Goal: Transaction & Acquisition: Book appointment/travel/reservation

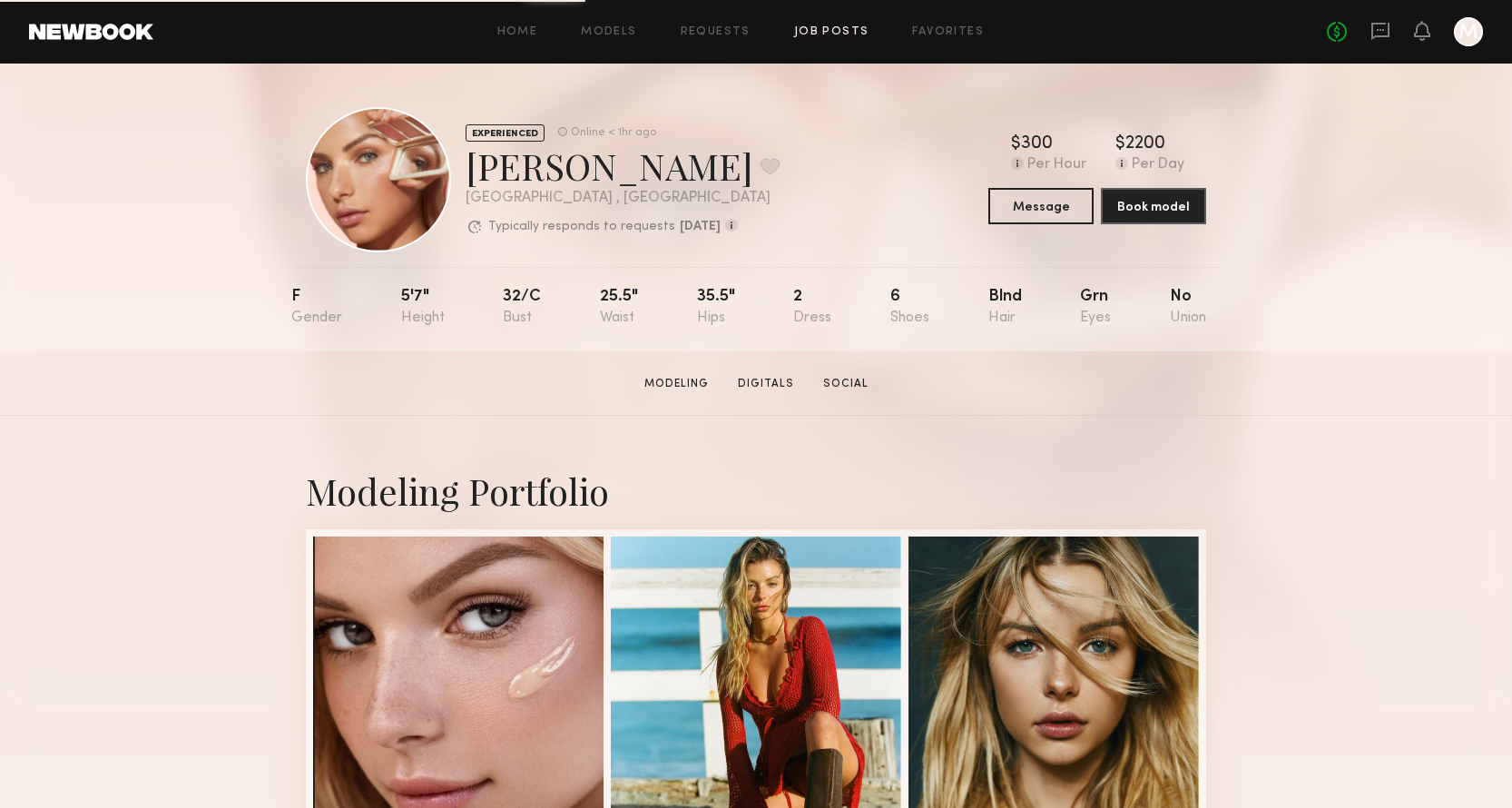
click at [810, 34] on link "Job Posts" at bounding box center [832, 32] width 76 height 12
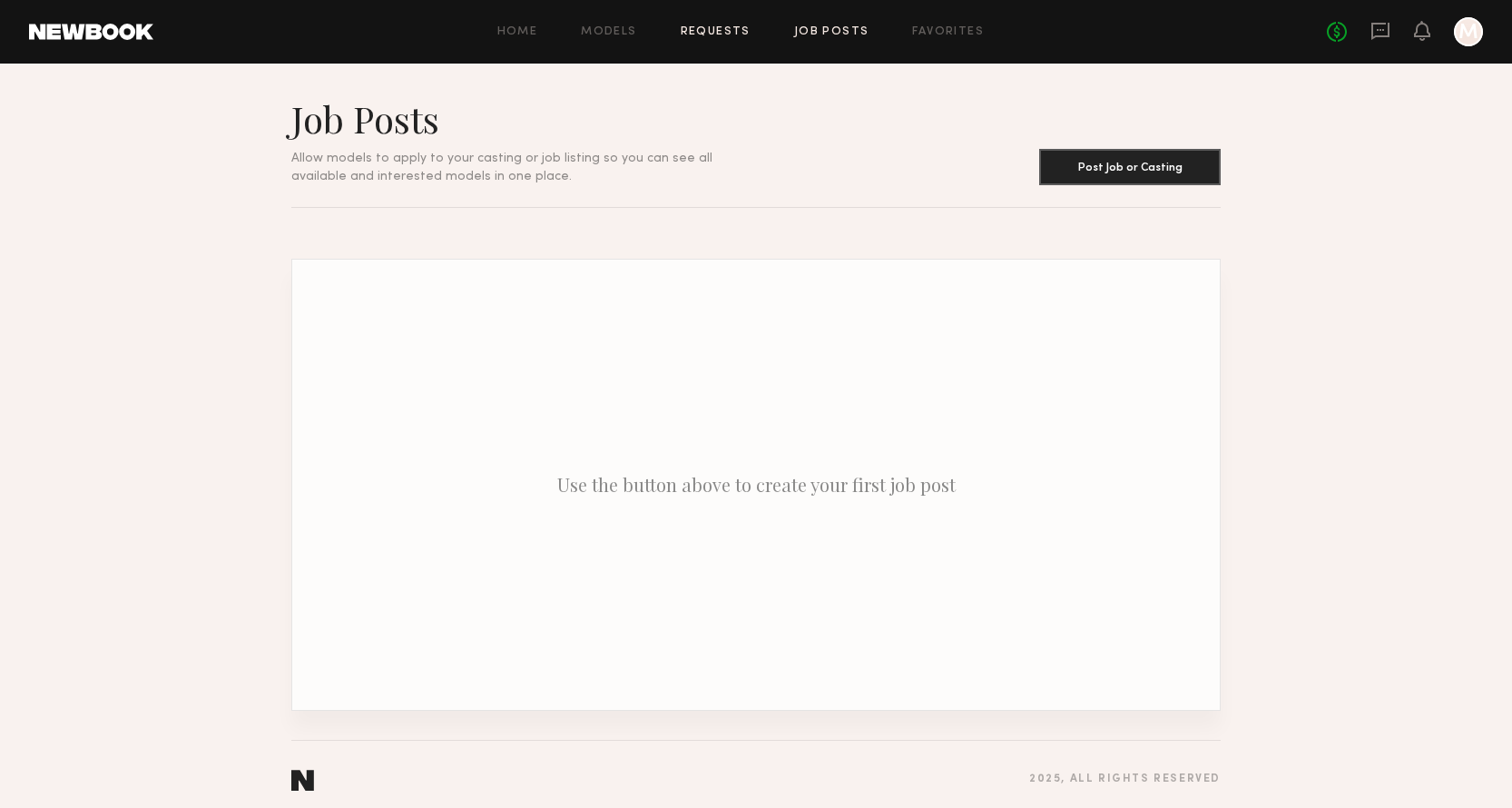
click at [707, 27] on link "Requests" at bounding box center [716, 32] width 70 height 12
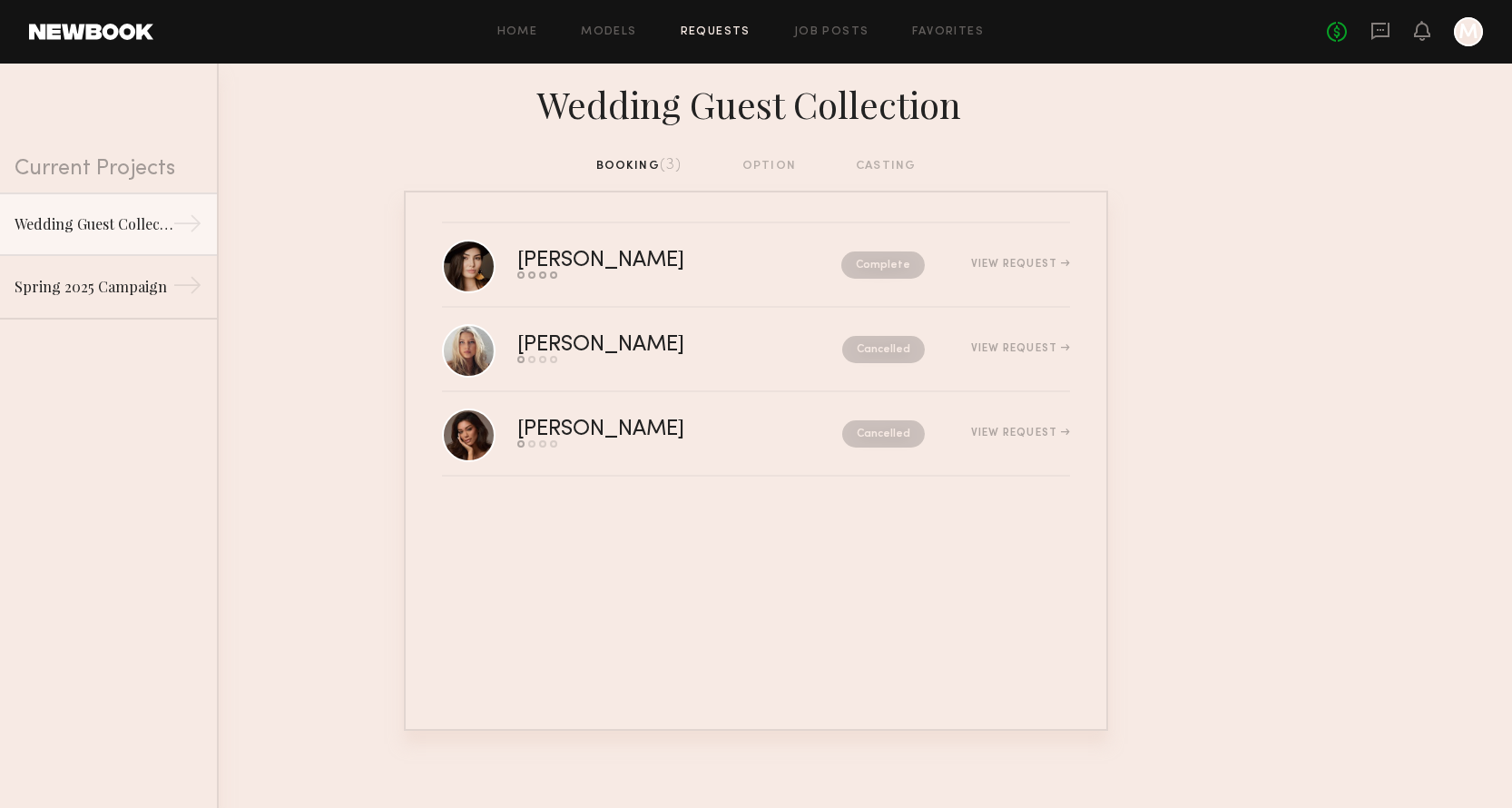
click at [768, 160] on div "booking (3) option casting" at bounding box center [756, 166] width 320 height 20
click at [871, 165] on div "booking (3) option casting" at bounding box center [756, 166] width 320 height 20
click at [755, 175] on div "booking (3) option casting" at bounding box center [756, 166] width 320 height 20
click at [748, 162] on div "booking (3) option casting" at bounding box center [756, 166] width 320 height 20
click at [643, 162] on div "booking (3) option casting" at bounding box center [756, 166] width 320 height 20
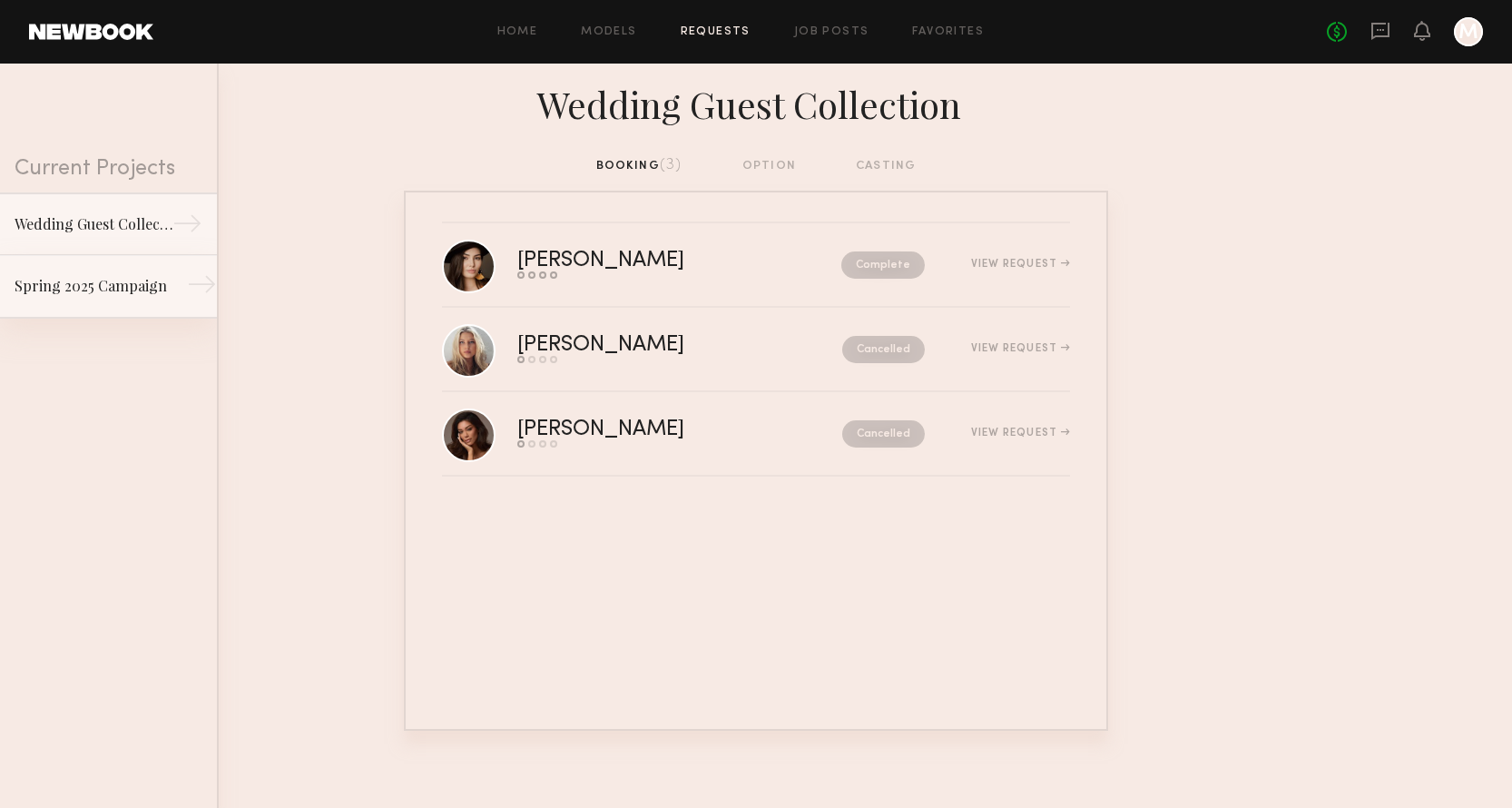
click at [147, 286] on div "Spring 2025 Campaign" at bounding box center [93, 286] width 158 height 21
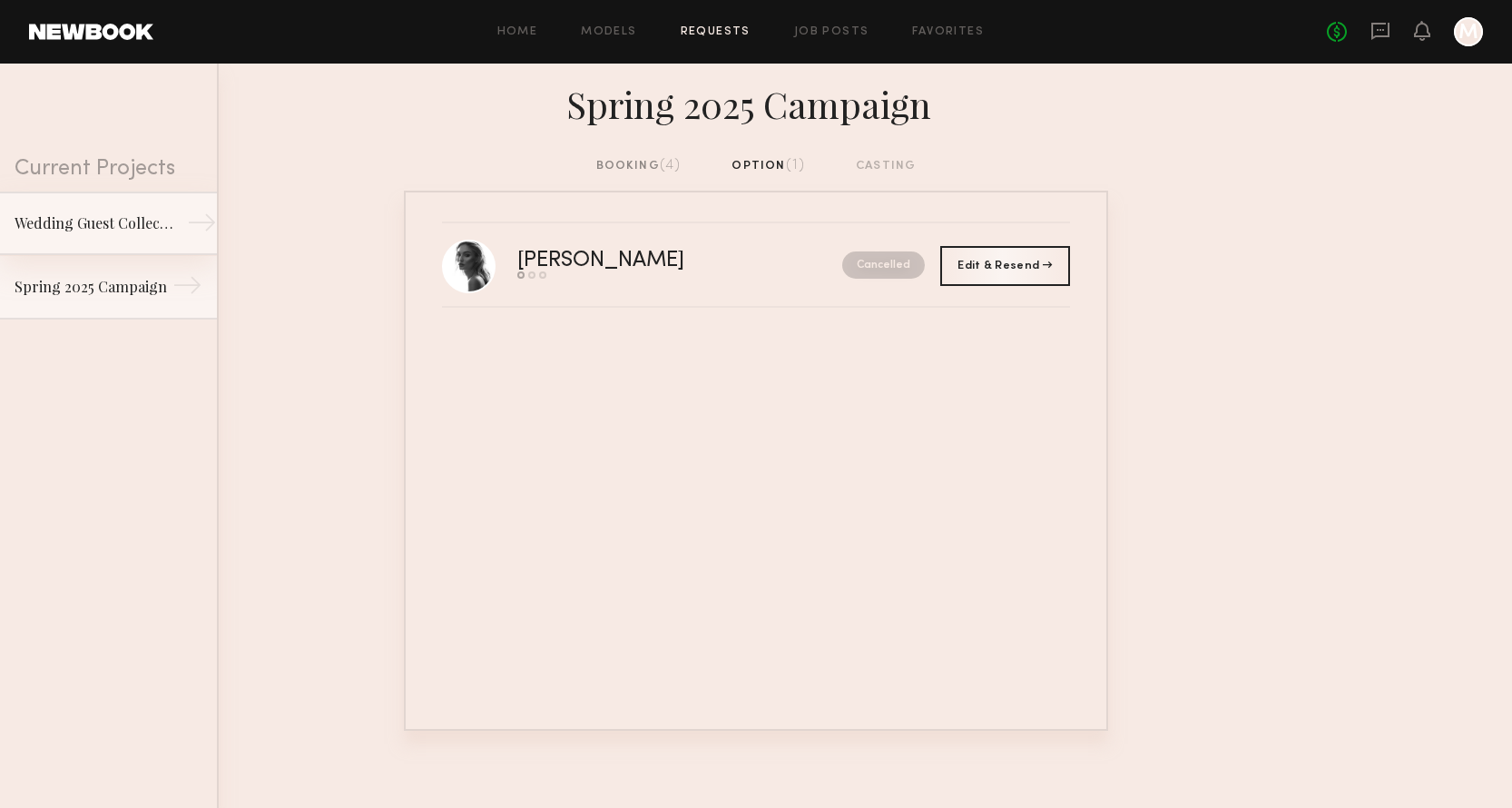
click at [199, 225] on div "→" at bounding box center [202, 225] width 30 height 36
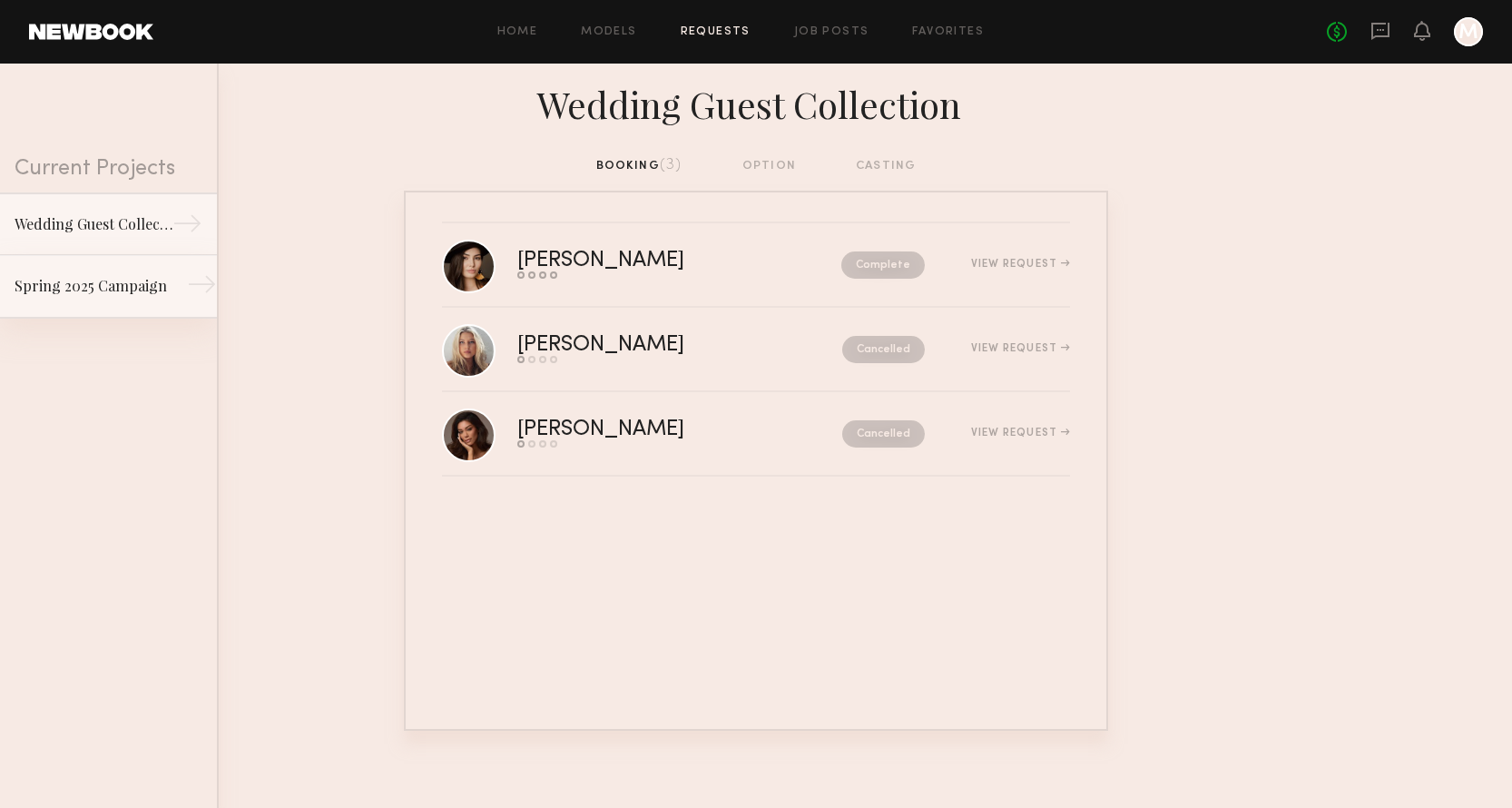
click at [182, 290] on link "Spring 2025 Campaign →" at bounding box center [108, 286] width 217 height 63
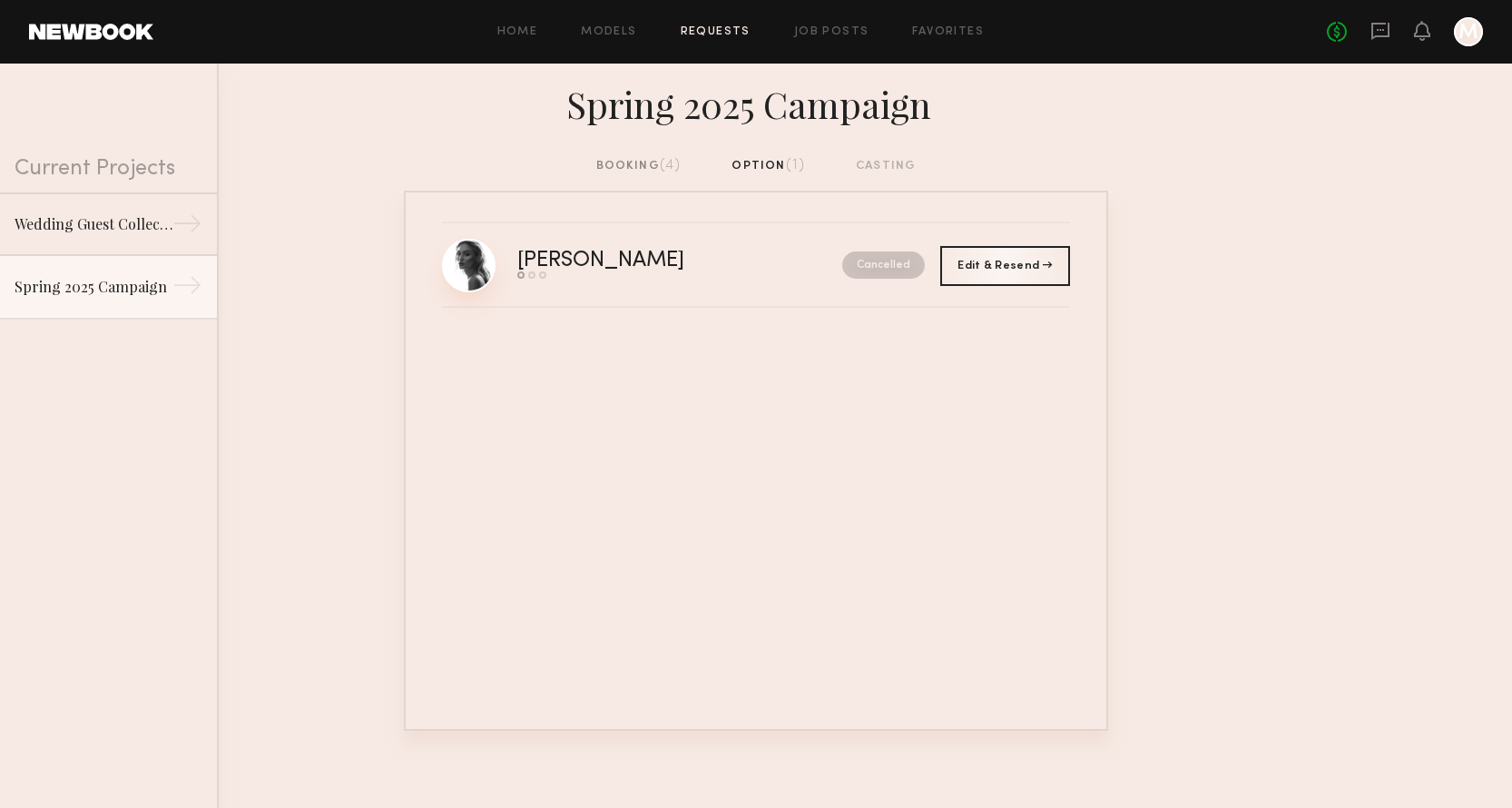
click at [486, 257] on link at bounding box center [468, 265] width 53 height 53
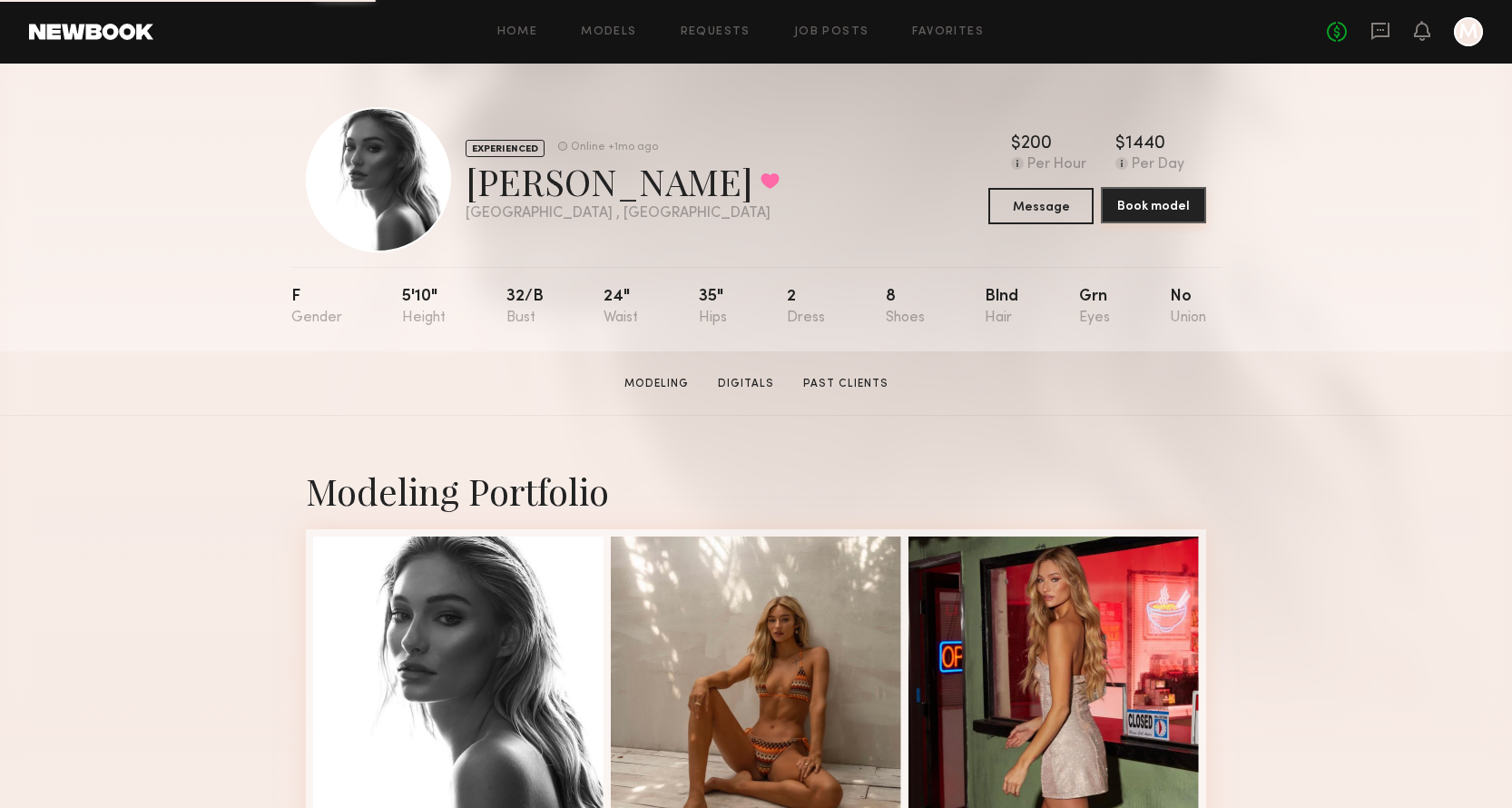
click at [1140, 212] on button "Book model" at bounding box center [1154, 205] width 105 height 36
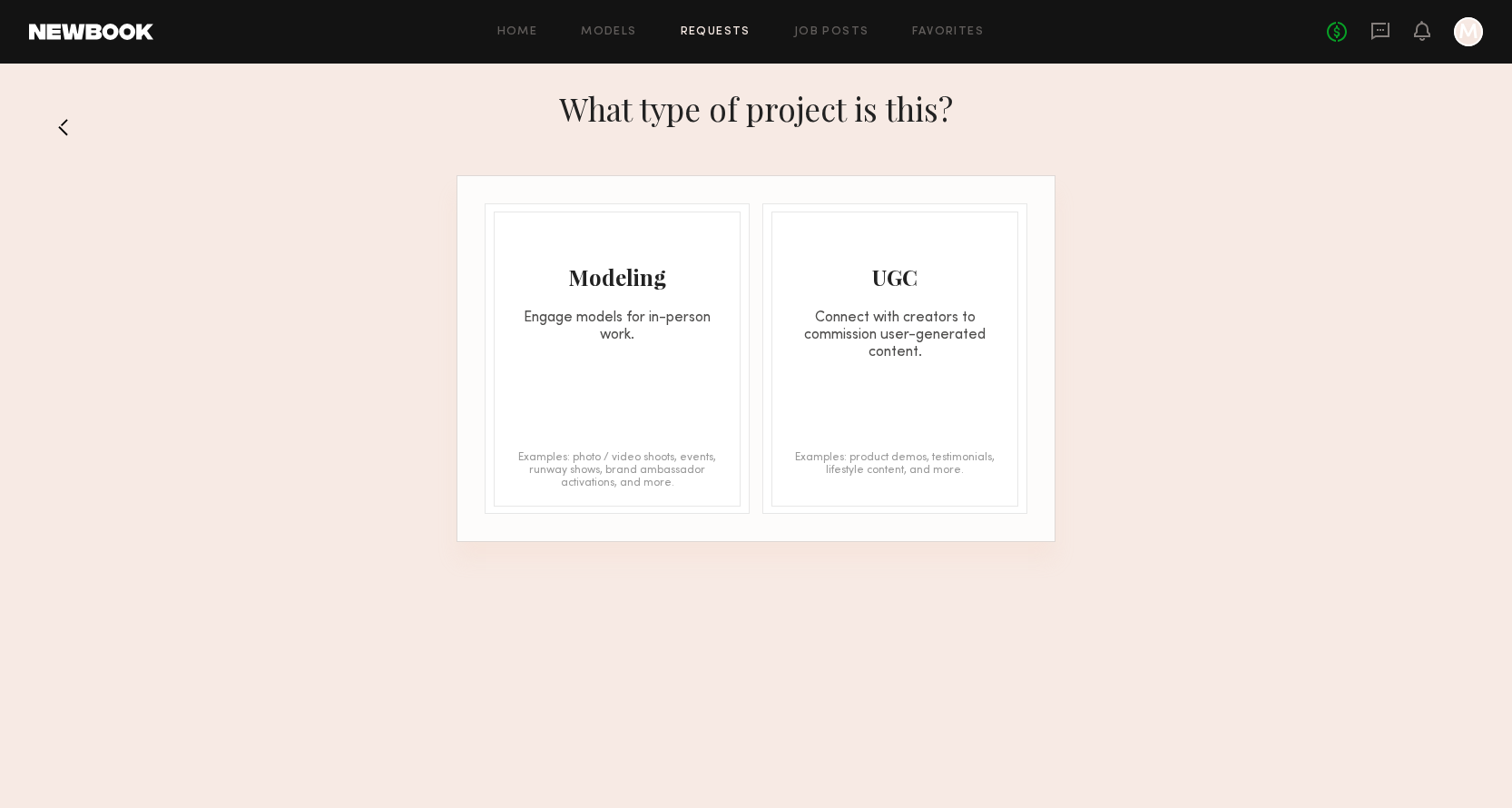
click at [606, 322] on div "Engage models for in-person work." at bounding box center [617, 327] width 245 height 35
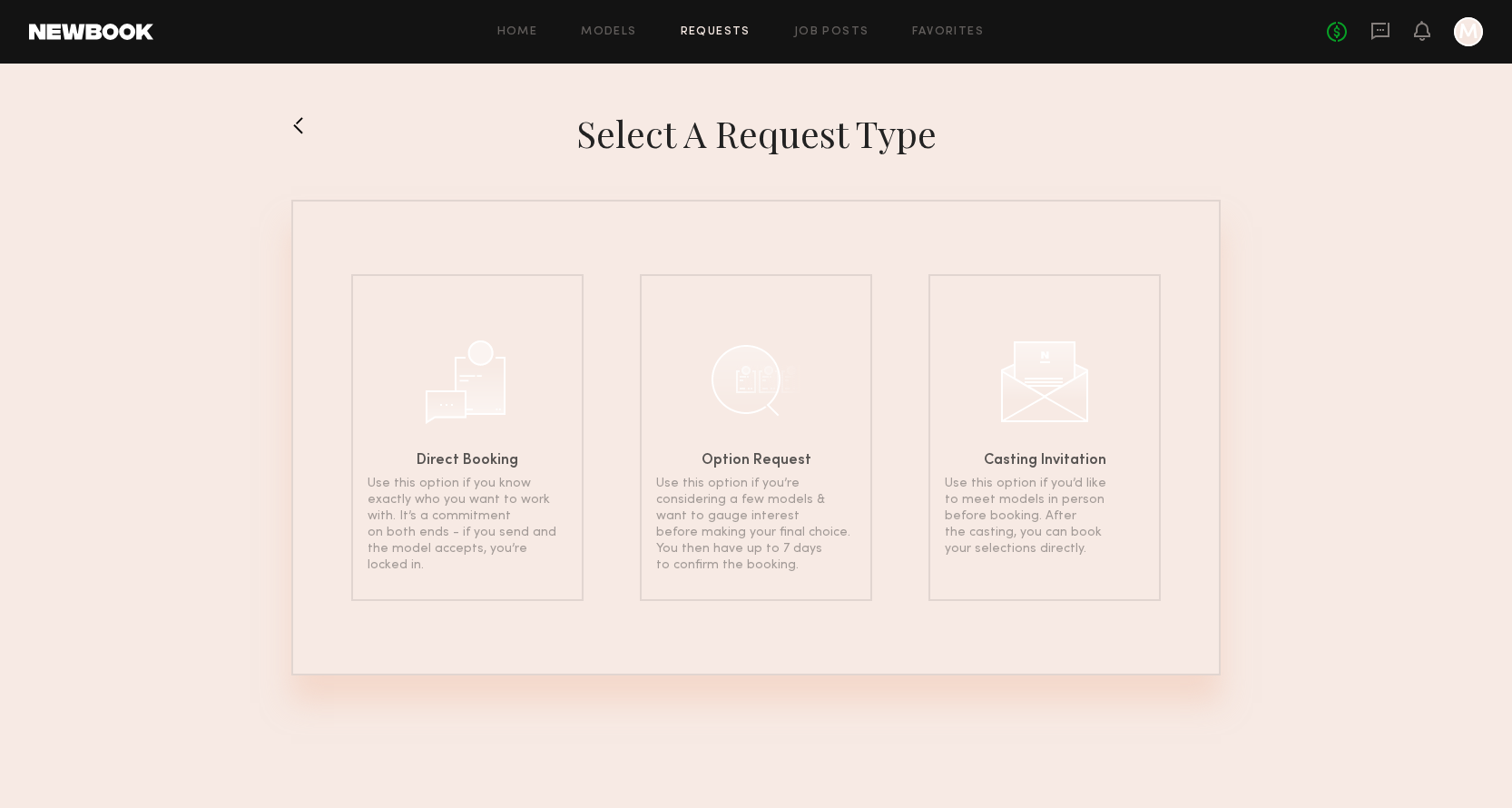
click at [299, 120] on button at bounding box center [306, 125] width 29 height 29
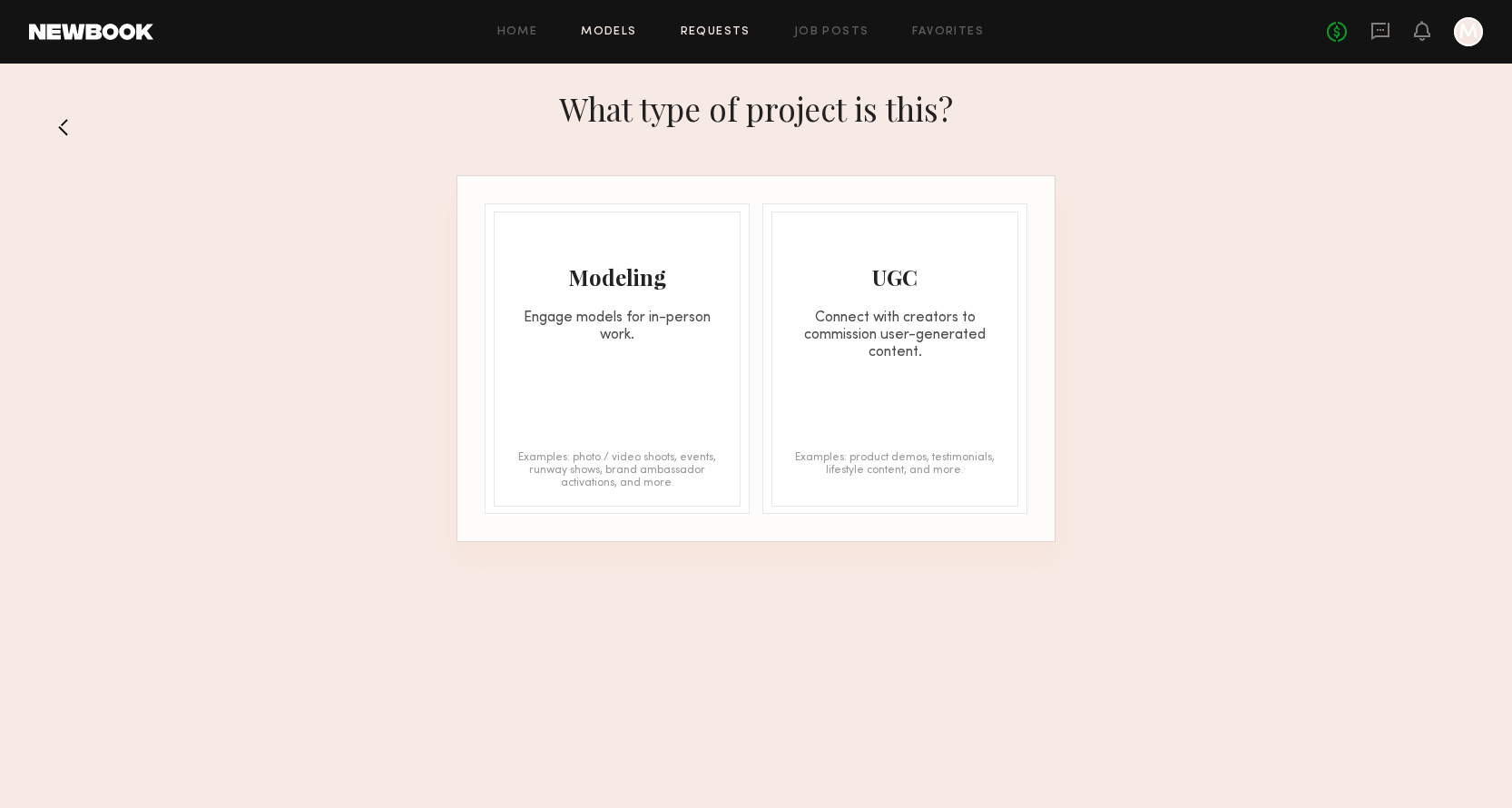
click at [617, 29] on link "Models" at bounding box center [608, 32] width 55 height 12
